Goal: Task Accomplishment & Management: Manage account settings

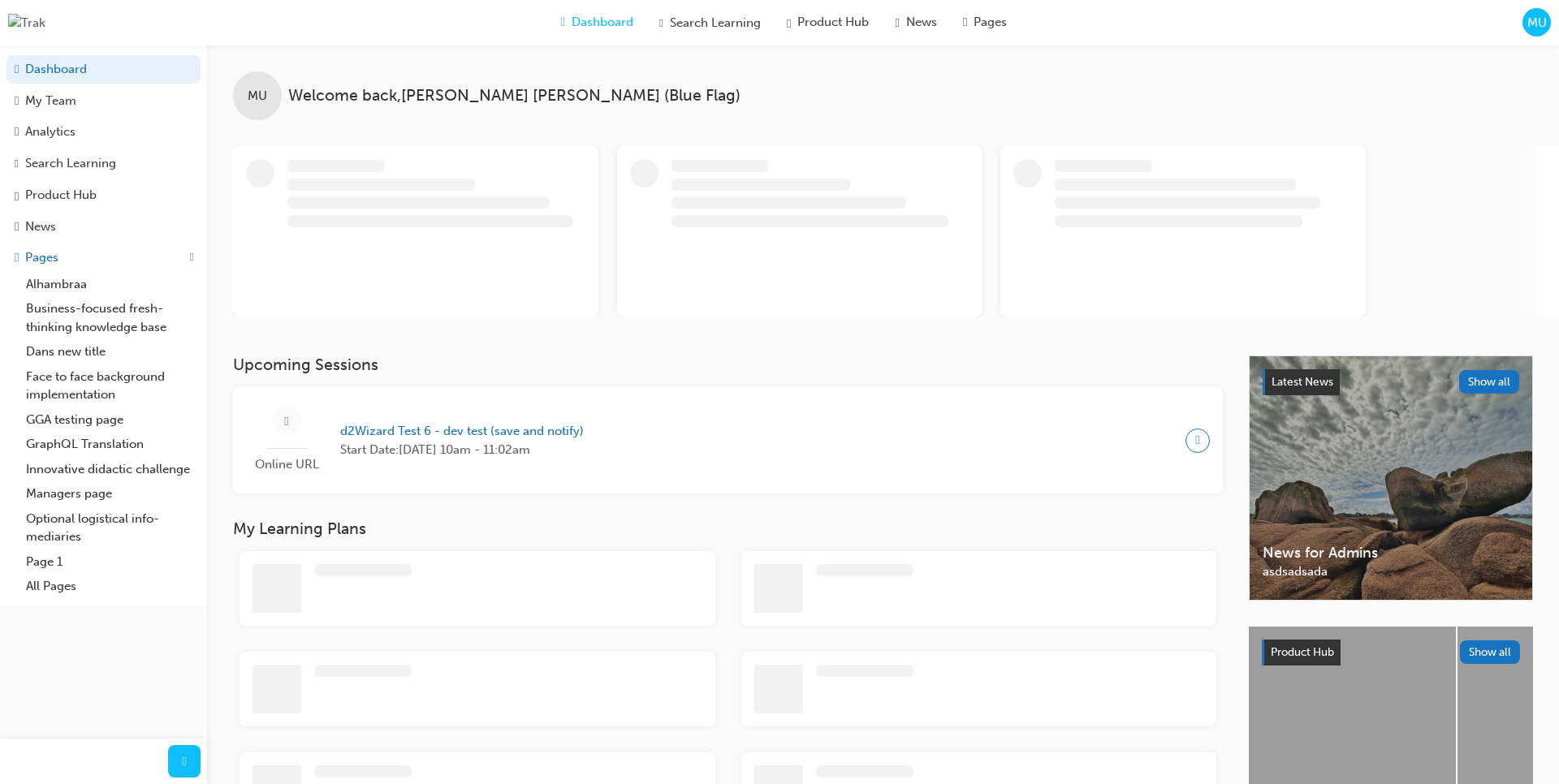
click at [1541, 28] on span "MU" at bounding box center [1537, 23] width 19 height 18
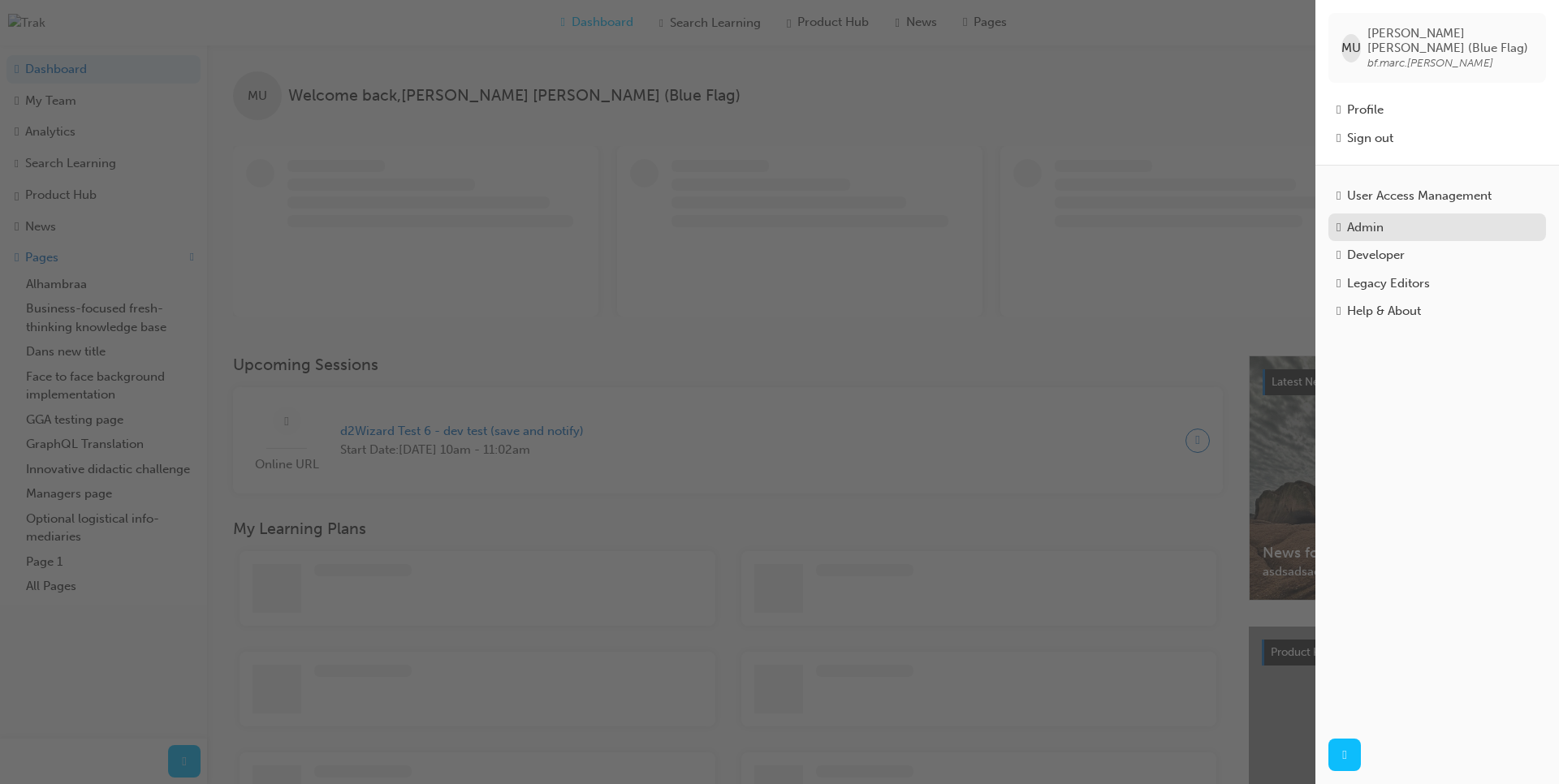
click at [1384, 225] on div "Admin" at bounding box center [1366, 227] width 37 height 18
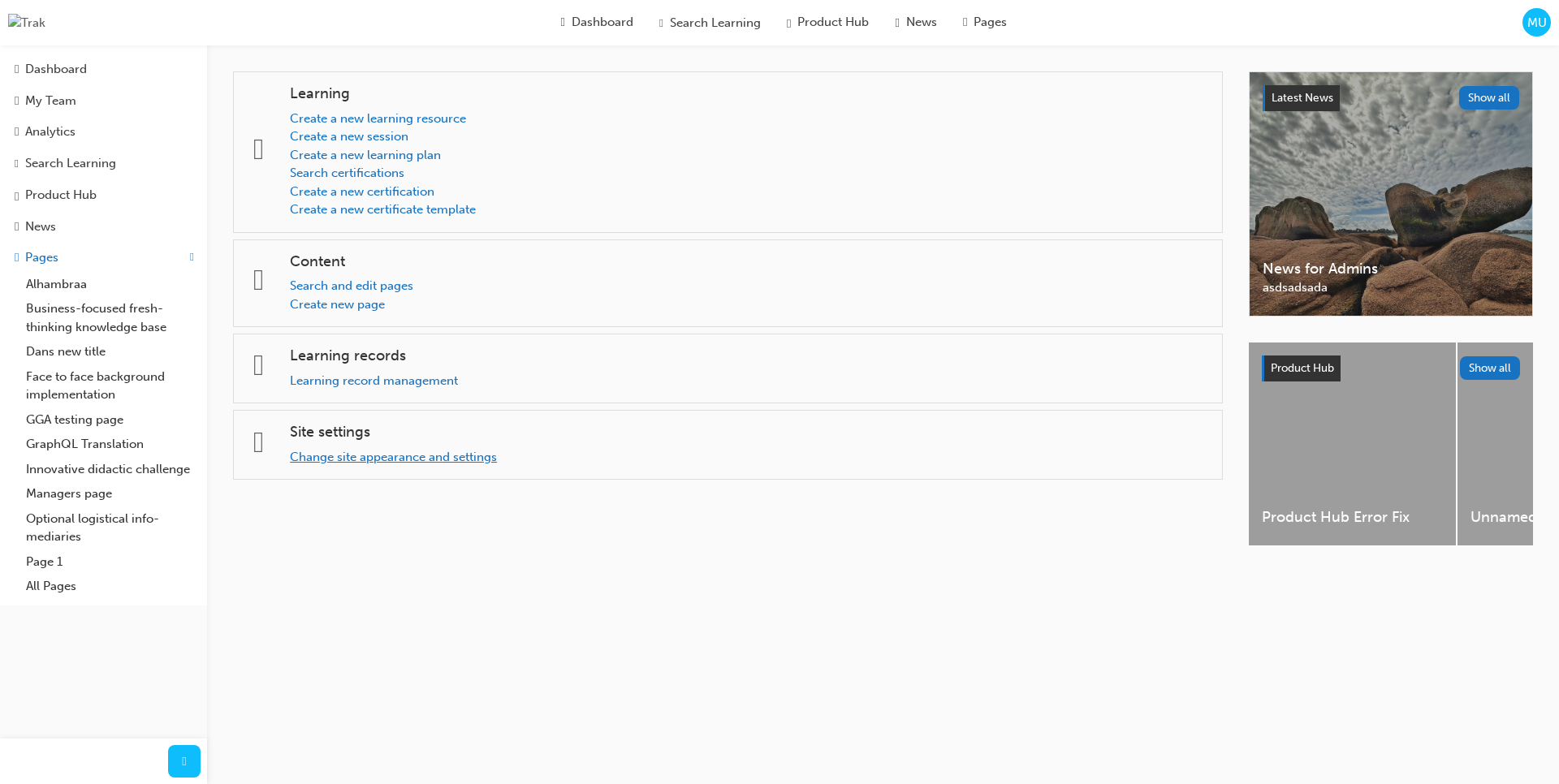
click at [350, 459] on link "Change site appearance and settings" at bounding box center [393, 457] width 207 height 15
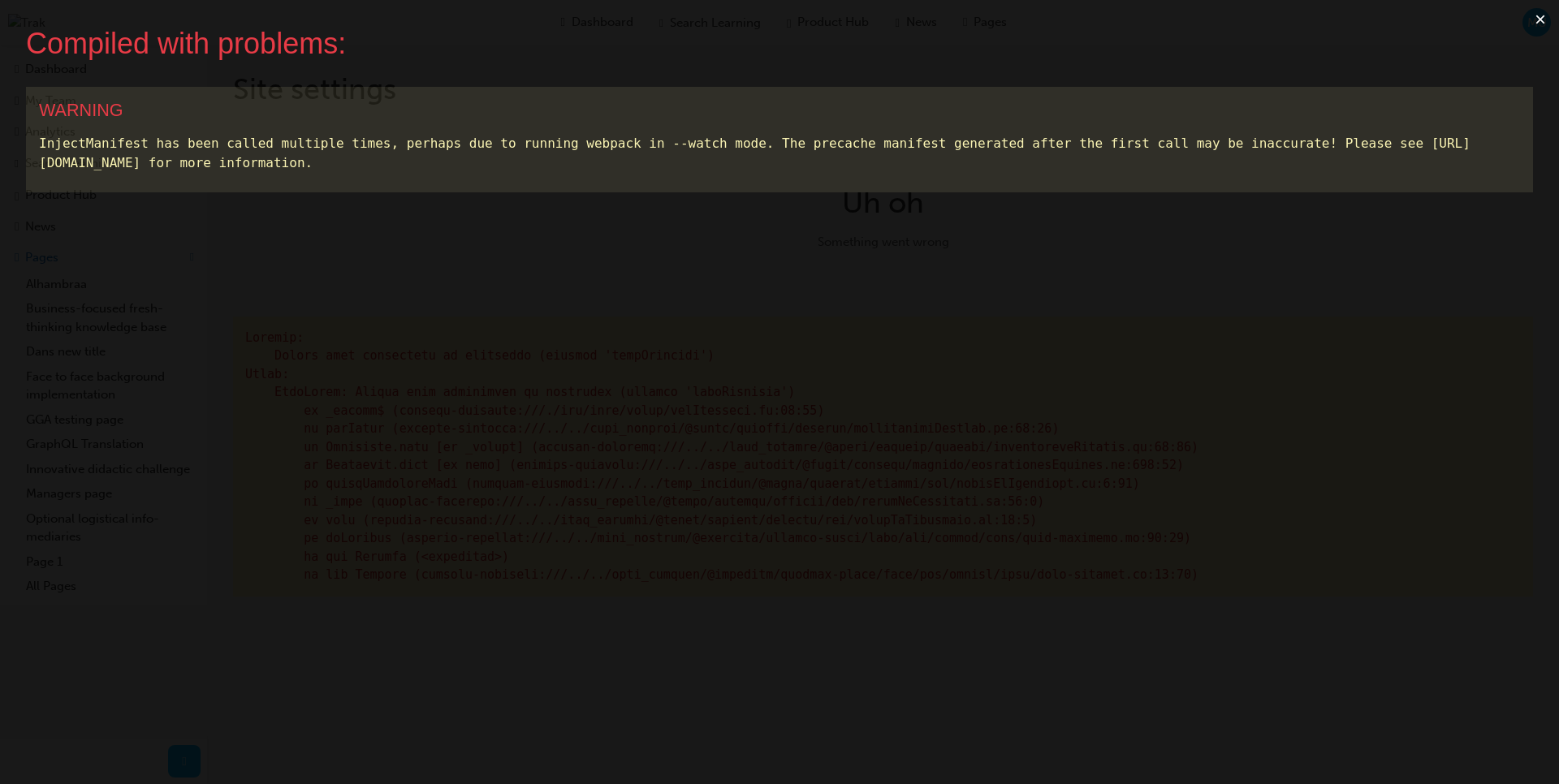
click at [1544, 20] on button "×" at bounding box center [1541, 19] width 38 height 39
click at [1534, 21] on button "×" at bounding box center [1541, 19] width 38 height 39
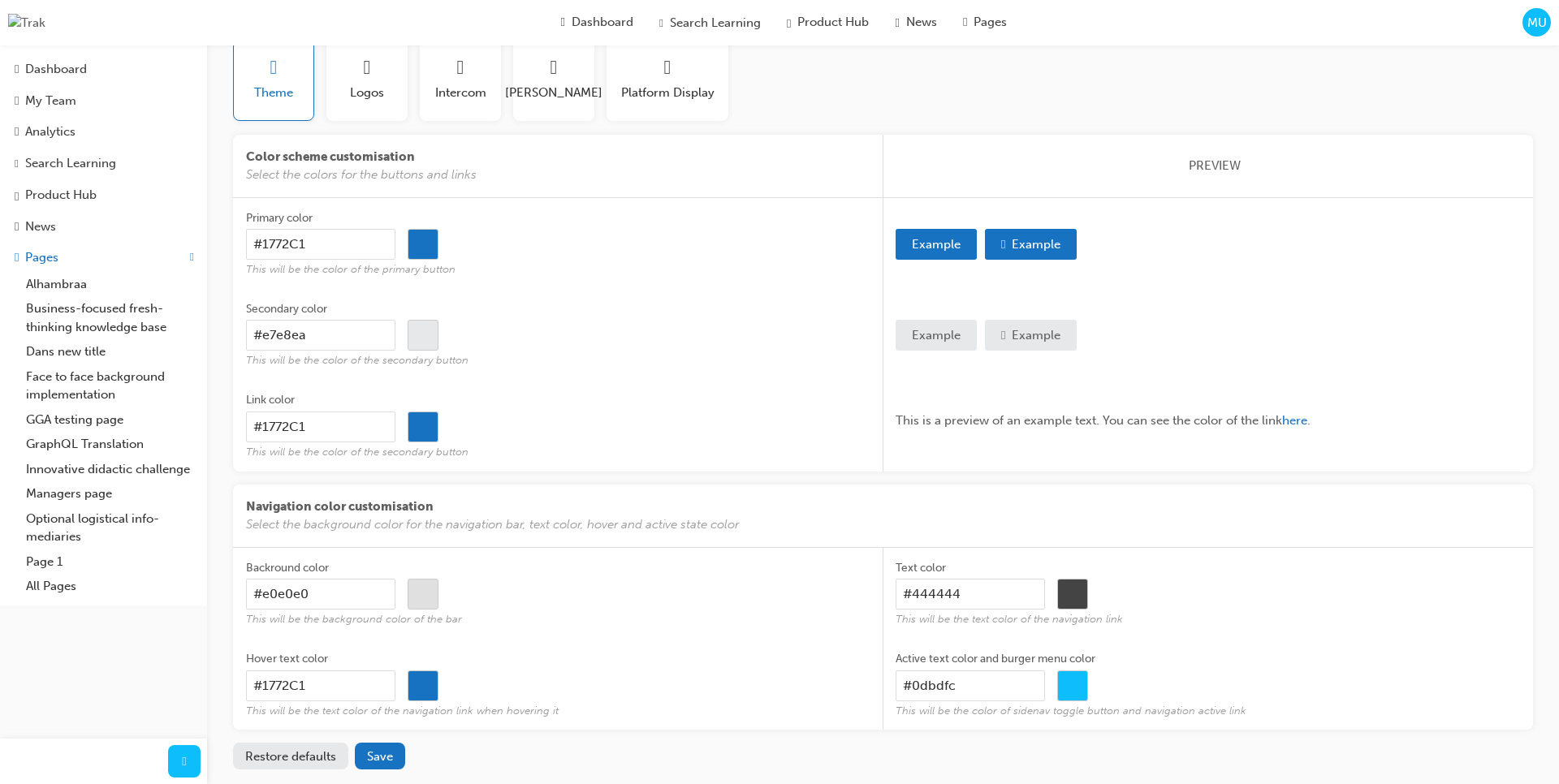
scroll to position [44, 0]
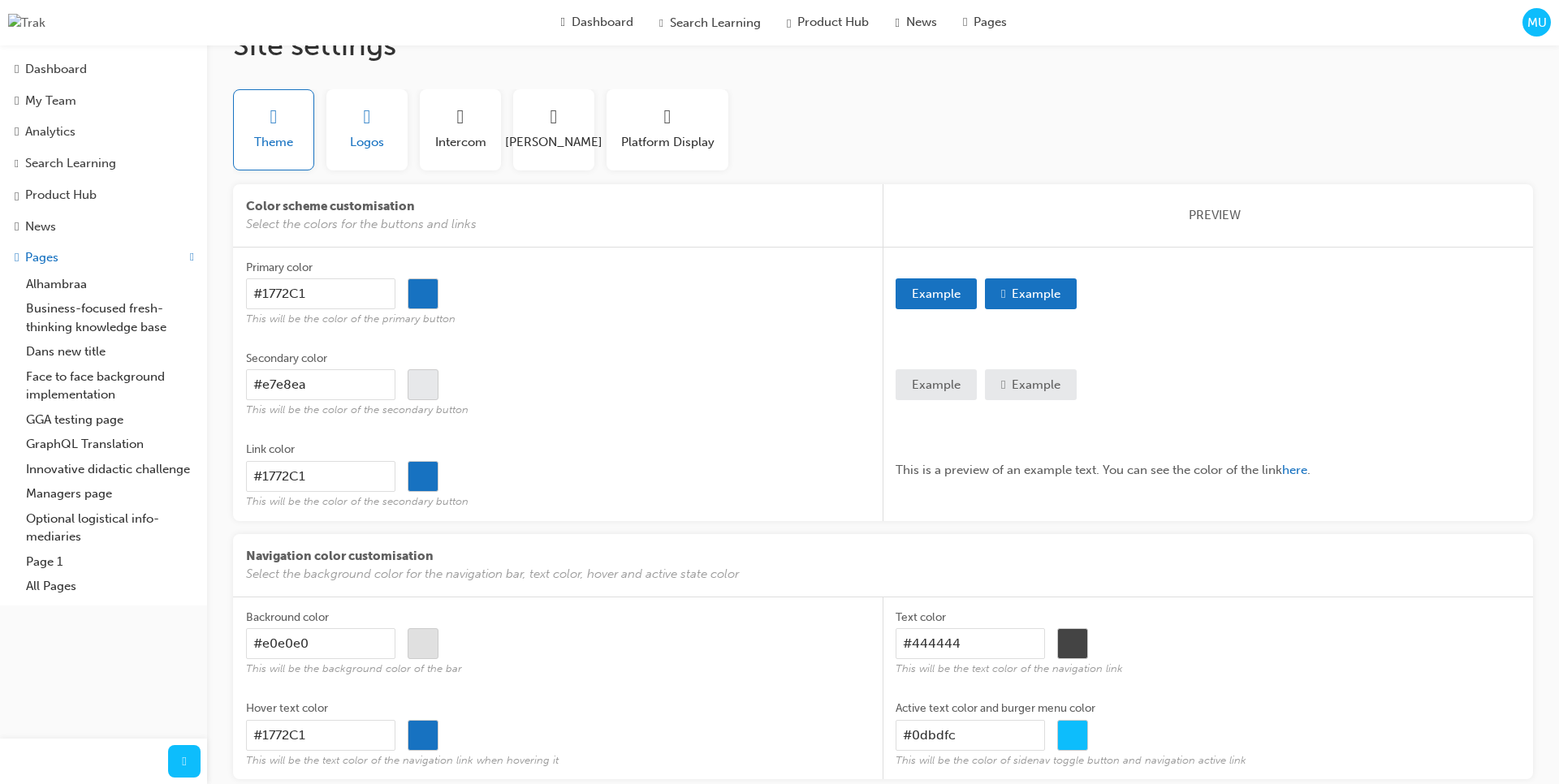
click at [378, 155] on button "Logos" at bounding box center [367, 130] width 81 height 81
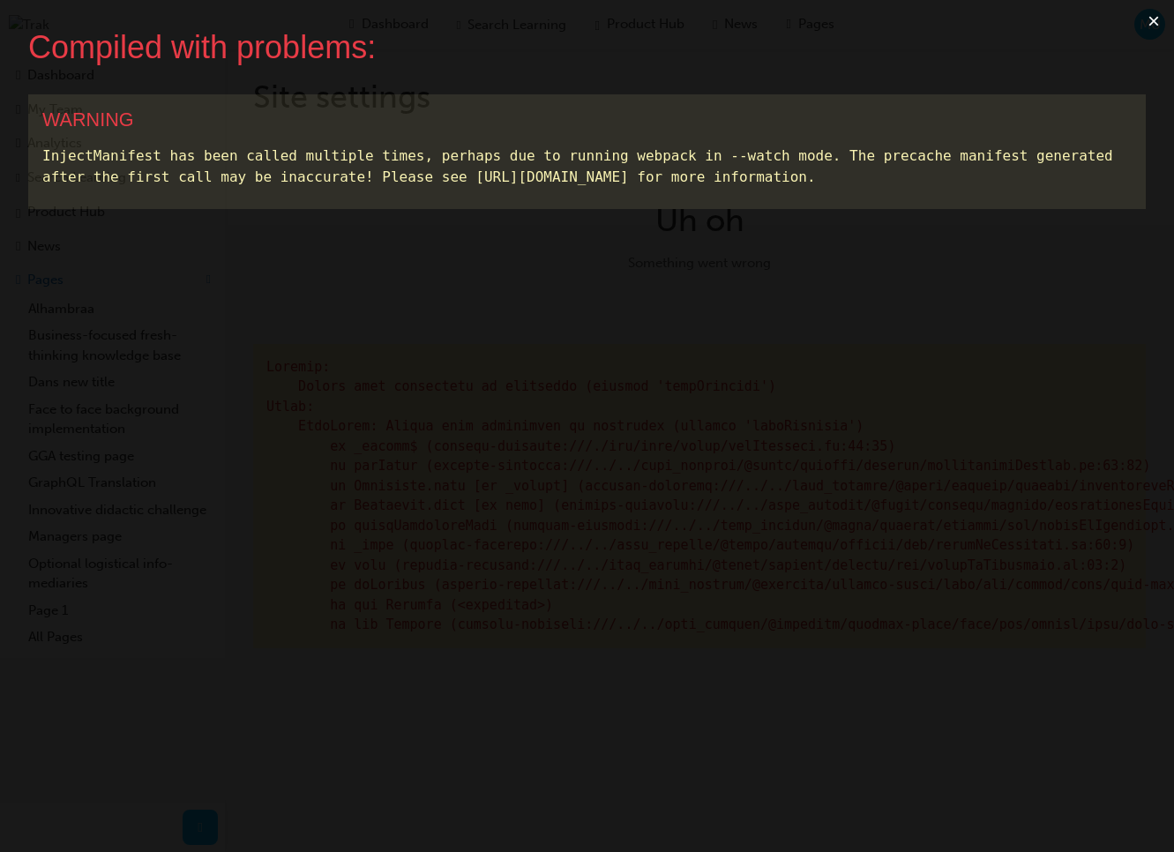
scroll to position [0, 0]
click at [1152, 22] on button "×" at bounding box center [1154, 21] width 41 height 42
